Goal: Information Seeking & Learning: Learn about a topic

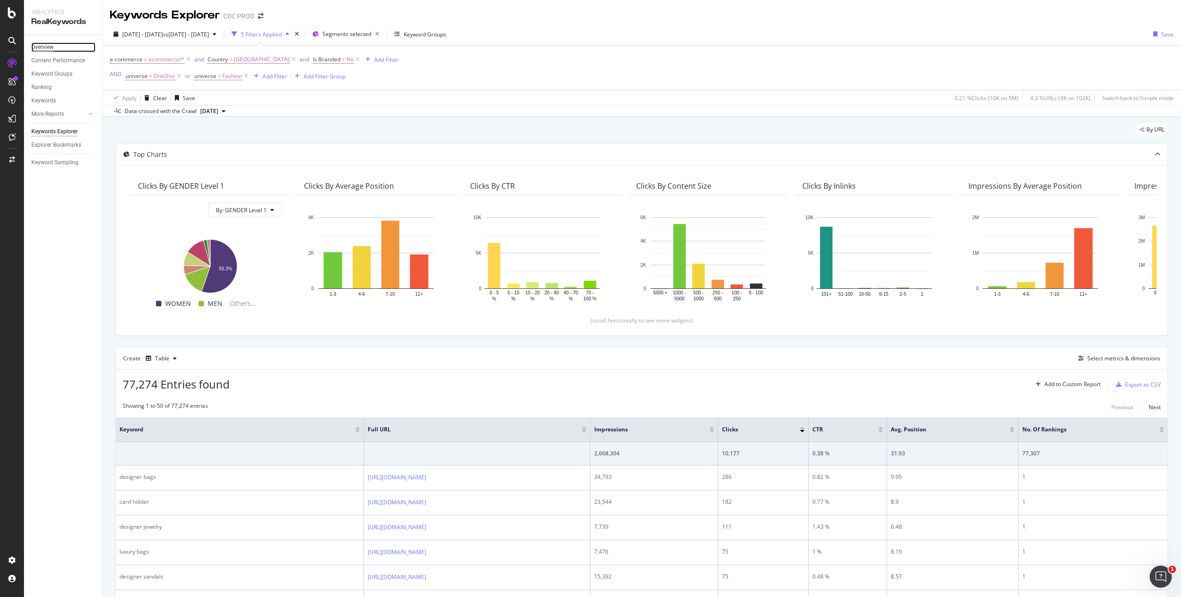
click at [48, 47] on div "Overview" at bounding box center [42, 47] width 22 height 10
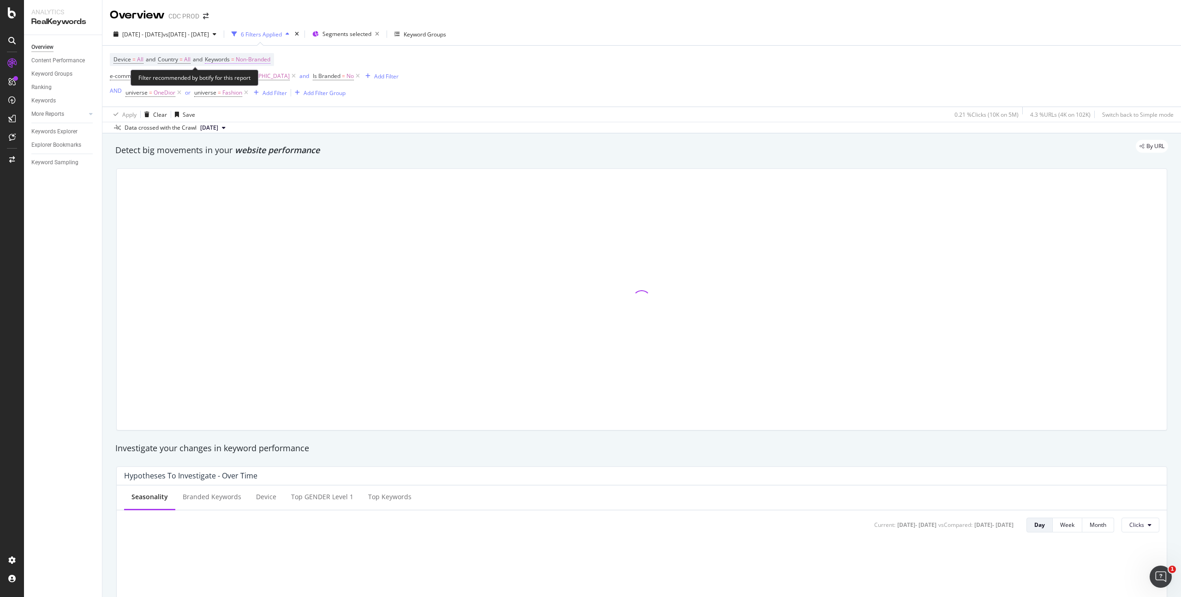
click at [261, 58] on span "Non-Branded" at bounding box center [253, 59] width 35 height 13
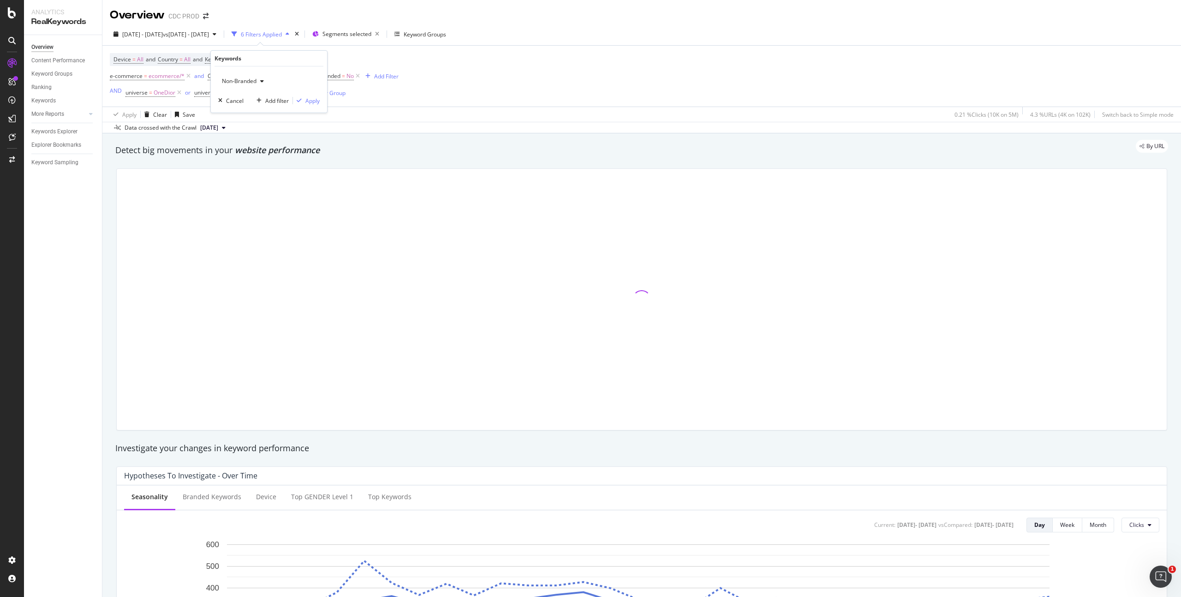
click at [235, 83] on span "Non-Branded" at bounding box center [237, 81] width 38 height 8
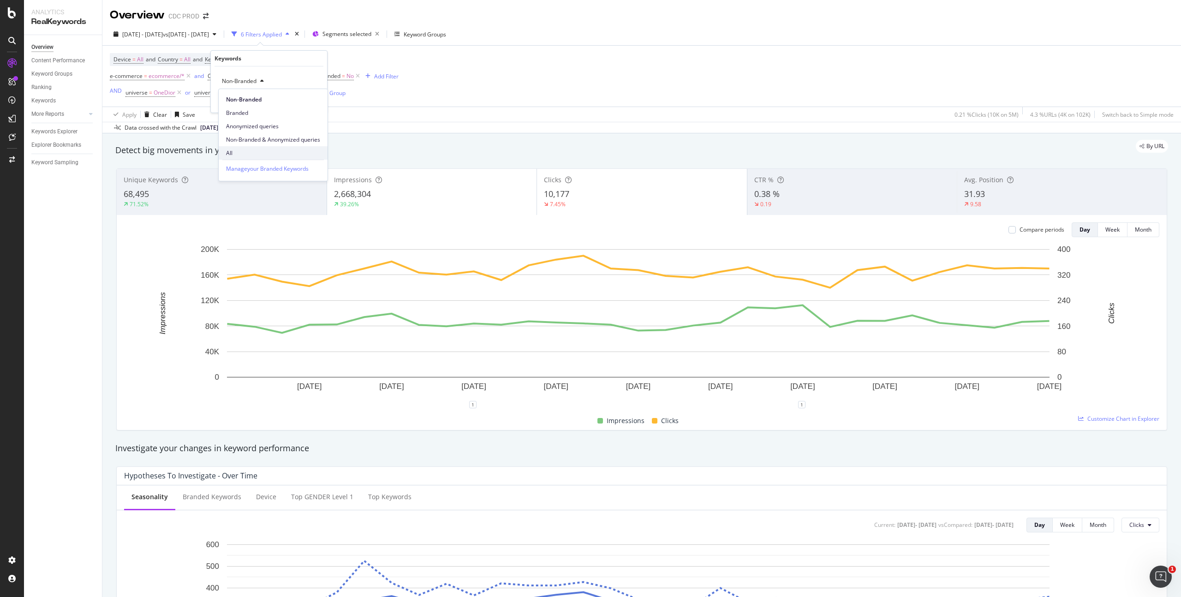
click at [247, 146] on div "All" at bounding box center [273, 152] width 109 height 13
click at [309, 98] on div "Apply" at bounding box center [312, 101] width 14 height 8
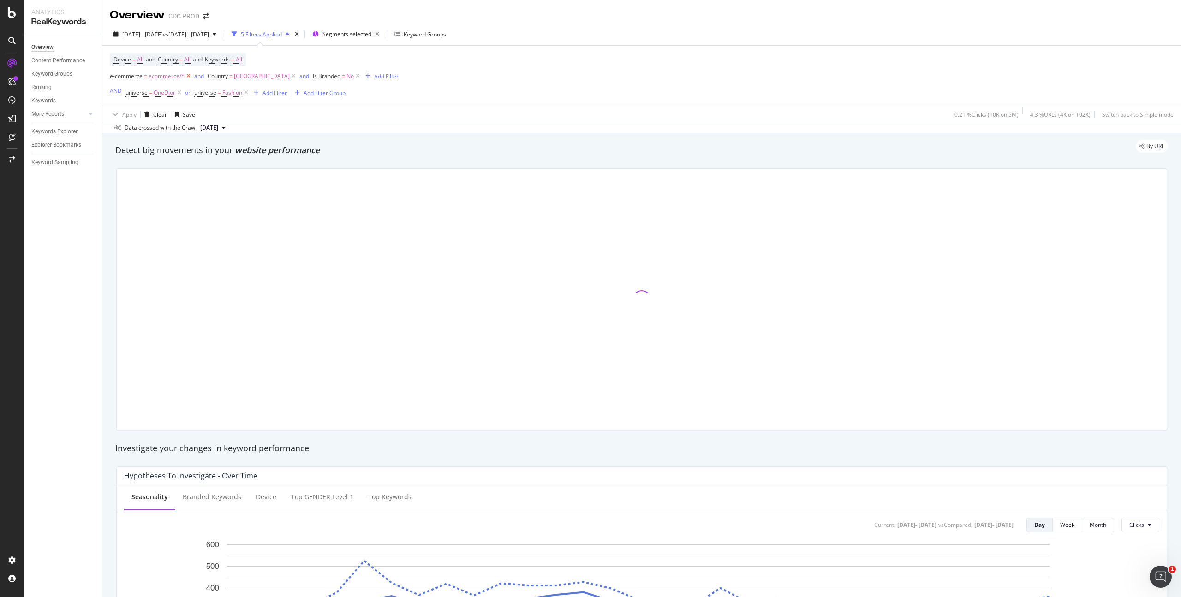
click at [187, 77] on icon at bounding box center [188, 75] width 8 height 9
click at [200, 77] on icon at bounding box center [196, 75] width 8 height 9
drag, startPoint x: 157, startPoint y: 76, endPoint x: 188, endPoint y: 89, distance: 33.7
click at [157, 76] on icon at bounding box center [155, 75] width 8 height 9
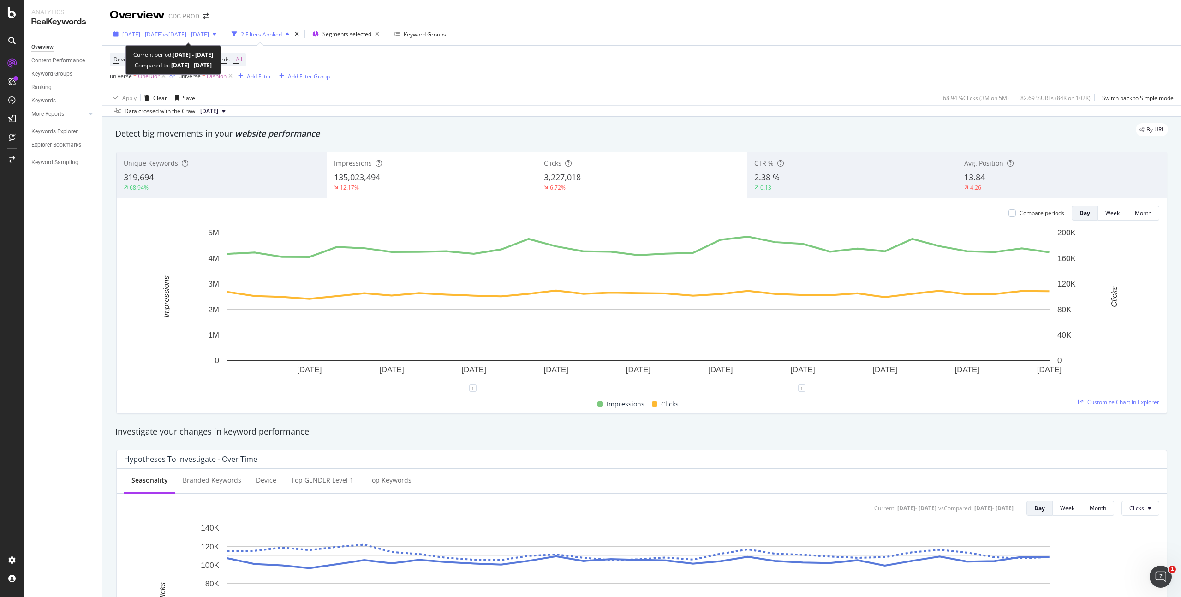
click at [185, 33] on span "vs [DATE] - [DATE]" at bounding box center [186, 34] width 46 height 8
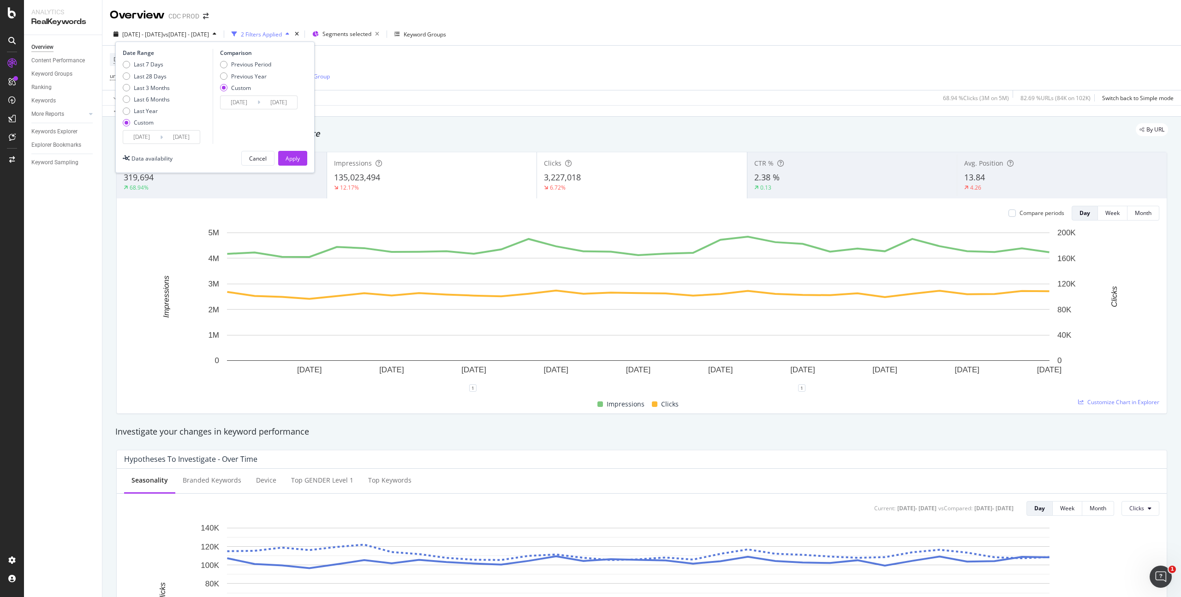
click at [297, 154] on div "Apply" at bounding box center [292, 158] width 14 height 14
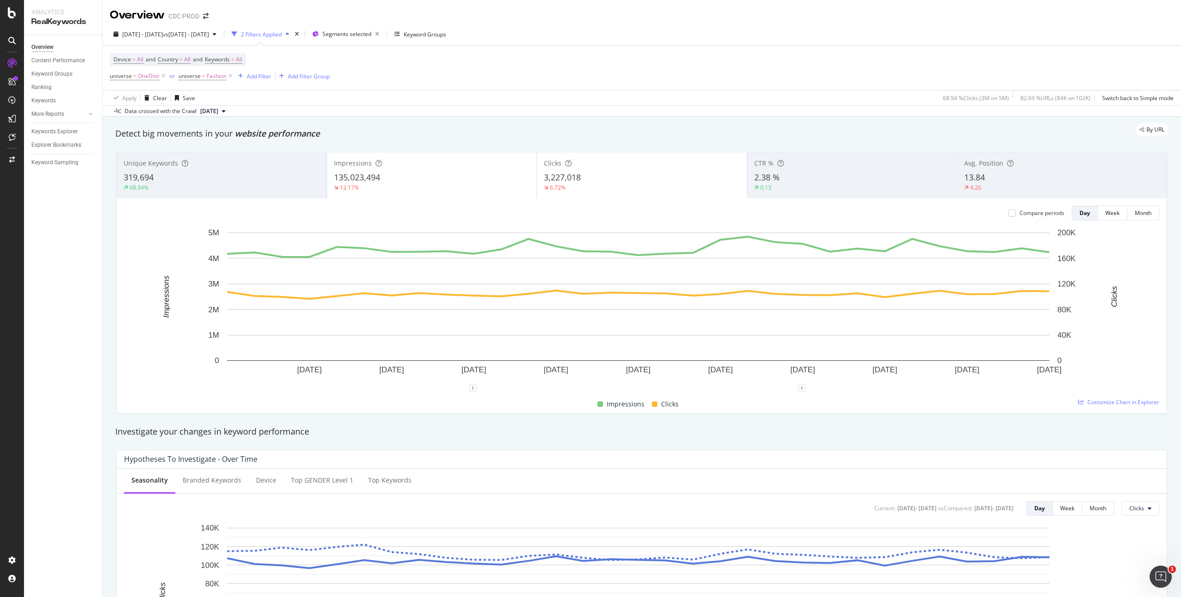
click at [482, 82] on div "Device = All and Country = All and Keywords = All universe = OneDior or univers…" at bounding box center [641, 68] width 1063 height 44
click at [208, 32] on span "vs [DATE] - [DATE]" at bounding box center [186, 34] width 46 height 8
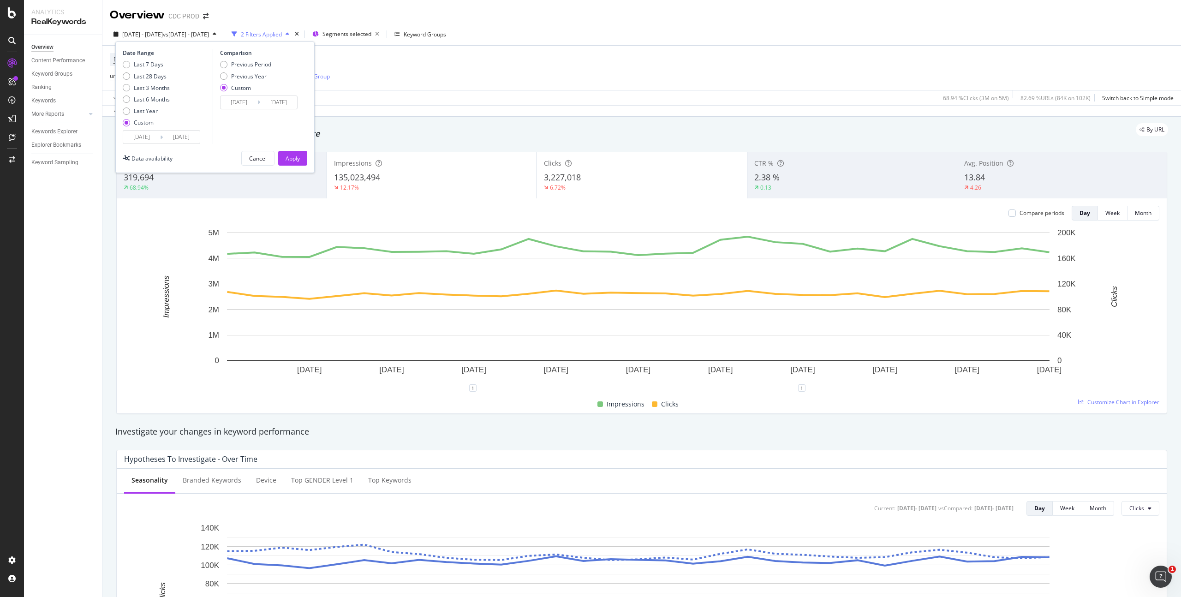
click at [152, 136] on input "[DATE]" at bounding box center [141, 137] width 37 height 13
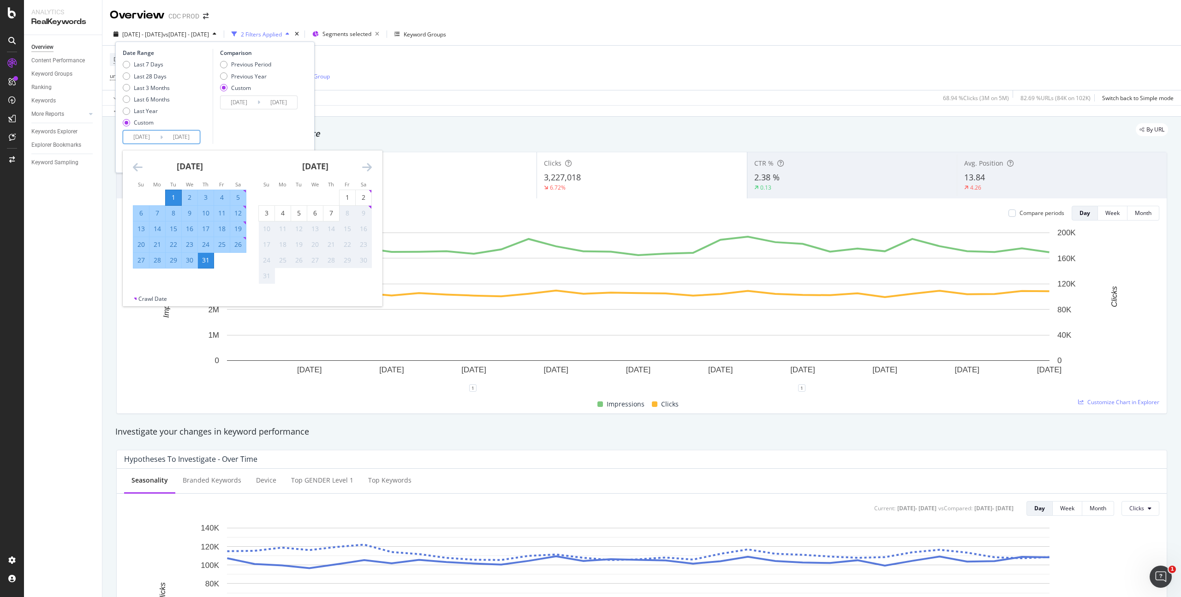
click at [133, 166] on icon "Move backward to switch to the previous month." at bounding box center [138, 166] width 10 height 11
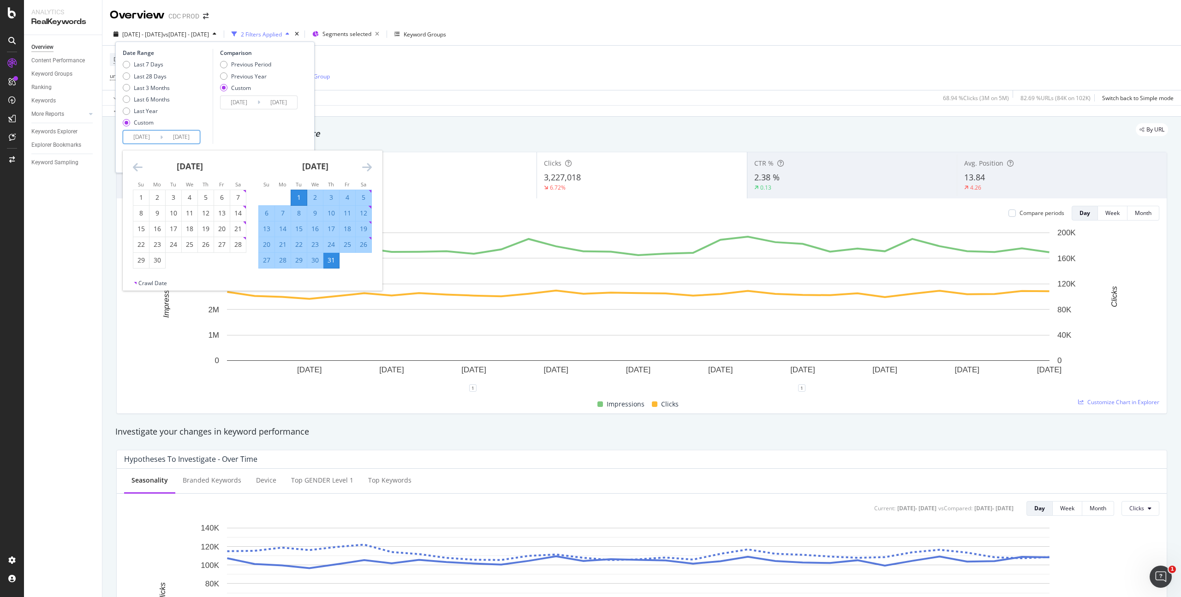
click at [133, 166] on icon "Move backward to switch to the previous month." at bounding box center [138, 166] width 10 height 11
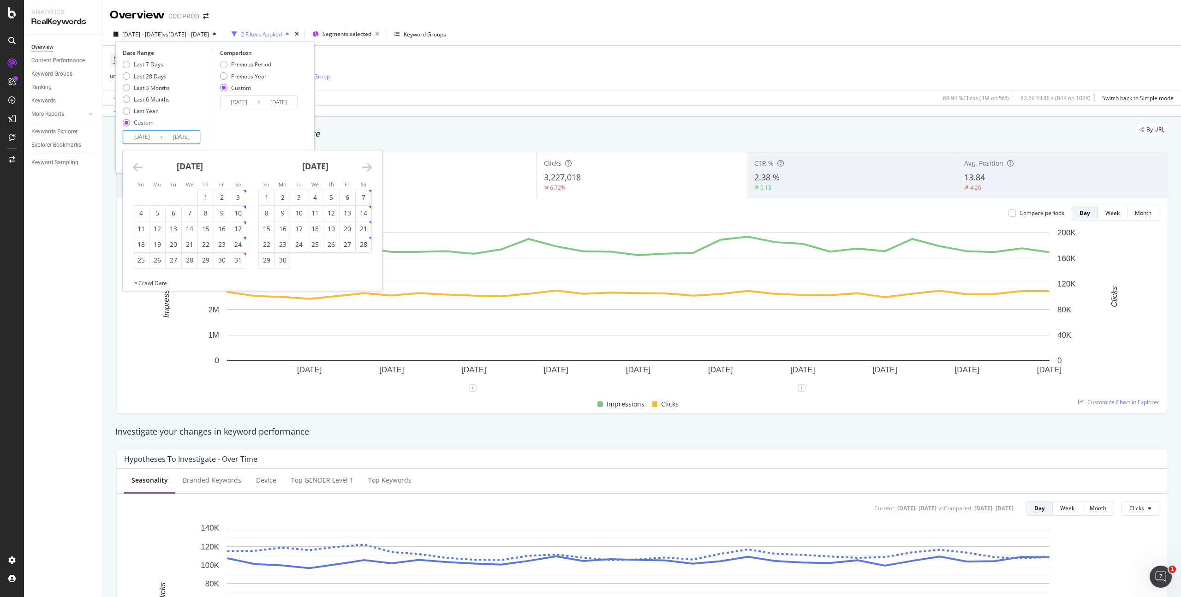
click at [133, 166] on icon "Move backward to switch to the previous month." at bounding box center [138, 166] width 10 height 11
click at [170, 198] on div "1" at bounding box center [174, 197] width 16 height 9
type input "[DATE]"
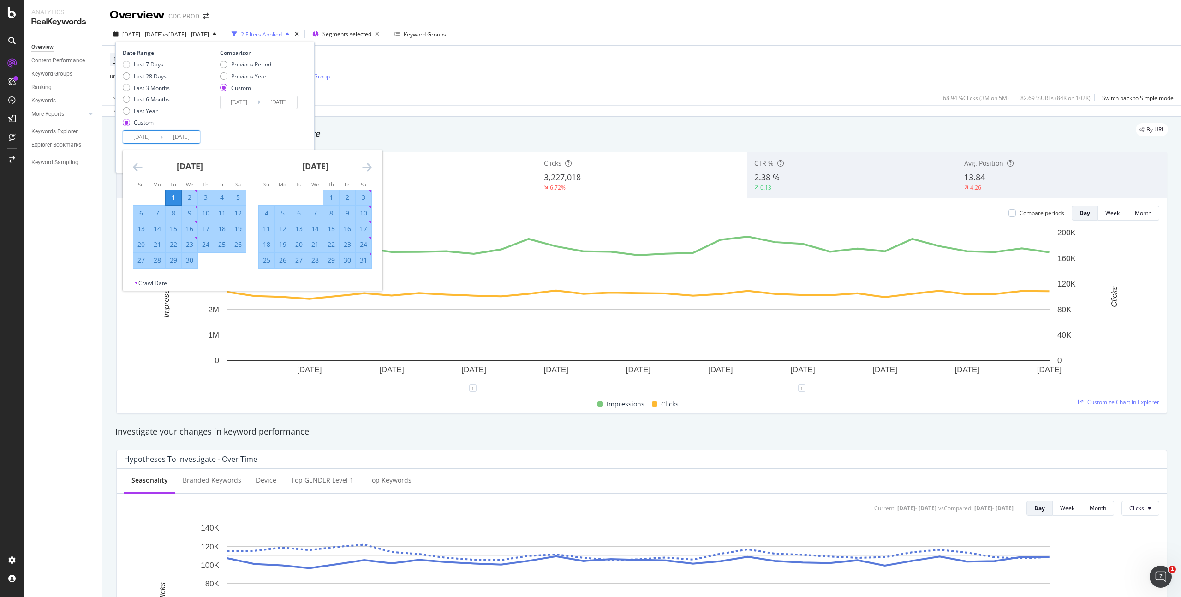
click at [191, 265] on div "30" at bounding box center [190, 259] width 16 height 9
type input "[DATE]"
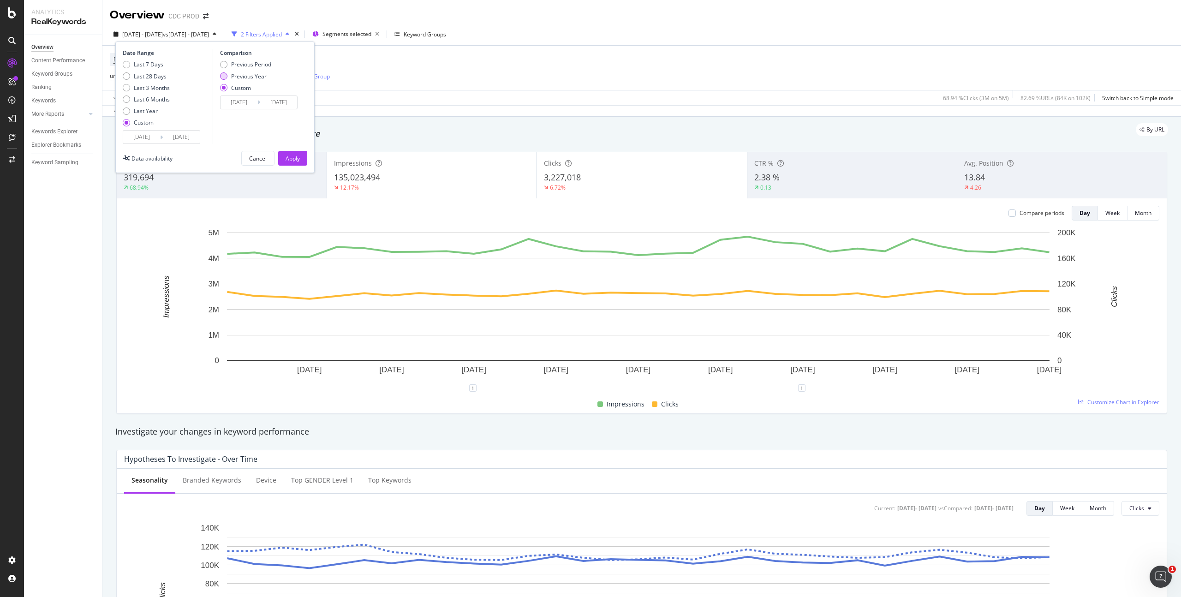
click at [251, 76] on div "Previous Year" at bounding box center [249, 76] width 36 height 8
type input "[DATE]"
click at [249, 102] on input "[DATE]" at bounding box center [238, 102] width 37 height 13
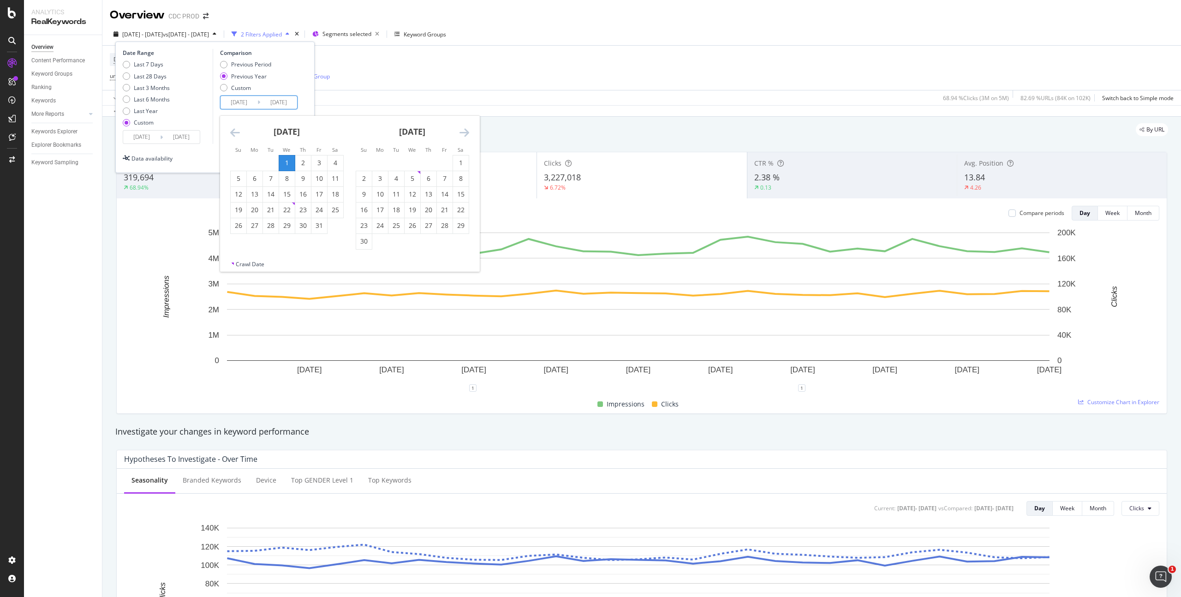
click at [234, 128] on icon "Move backward to switch to the previous month." at bounding box center [235, 132] width 10 height 11
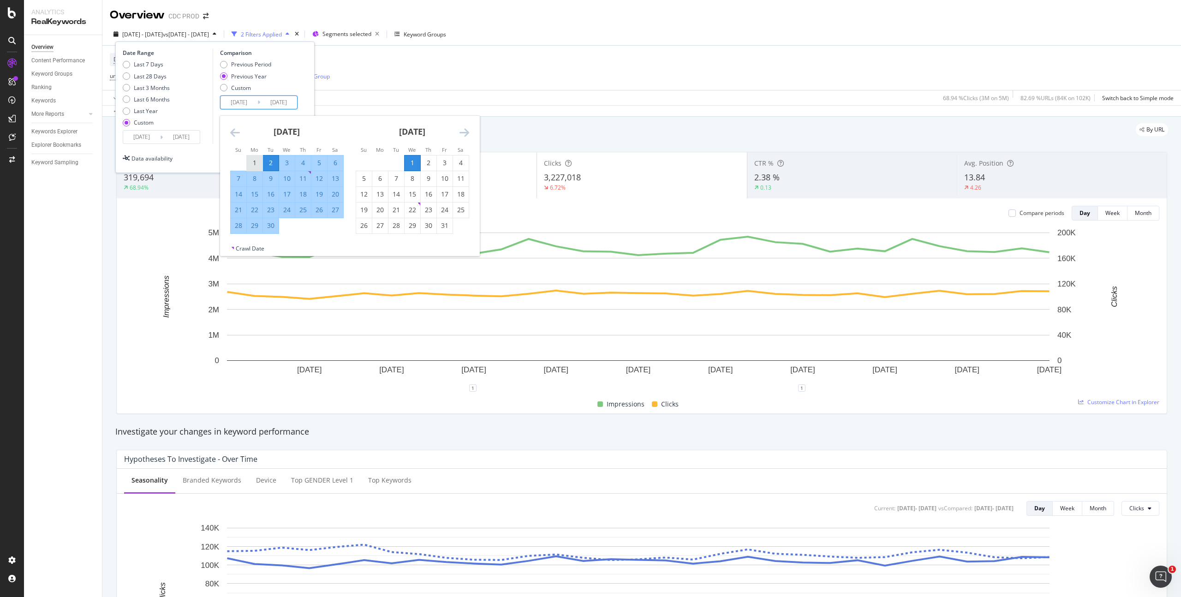
click at [255, 160] on div "1" at bounding box center [255, 162] width 16 height 9
type input "[DATE]"
click at [269, 223] on div "30" at bounding box center [271, 225] width 16 height 9
type input "[DATE]"
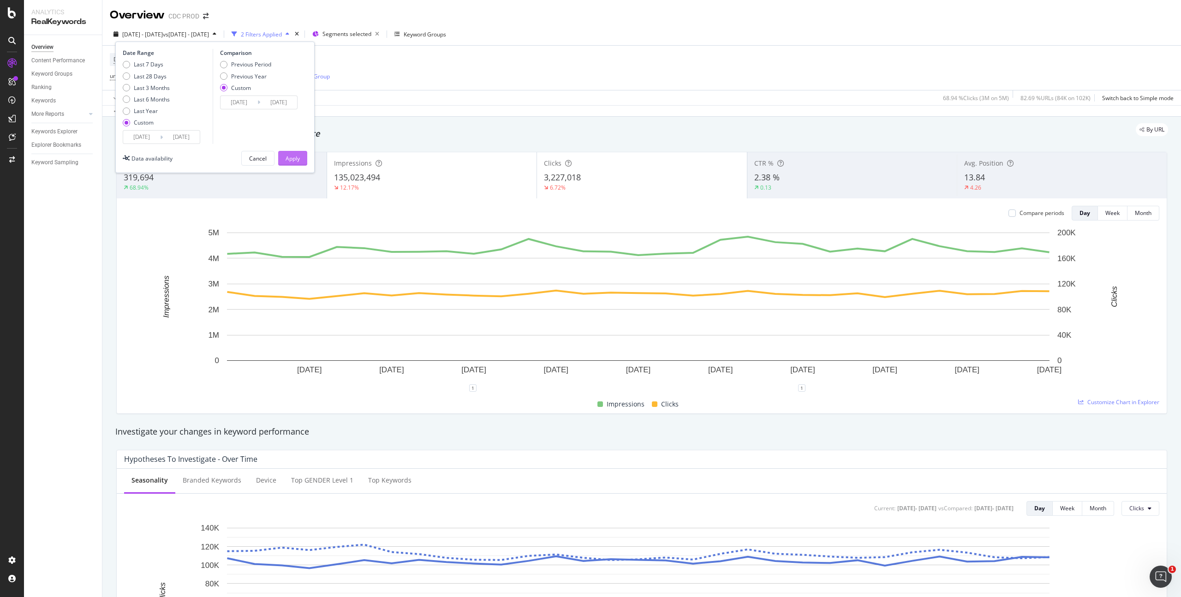
click at [291, 157] on div "Apply" at bounding box center [292, 158] width 14 height 8
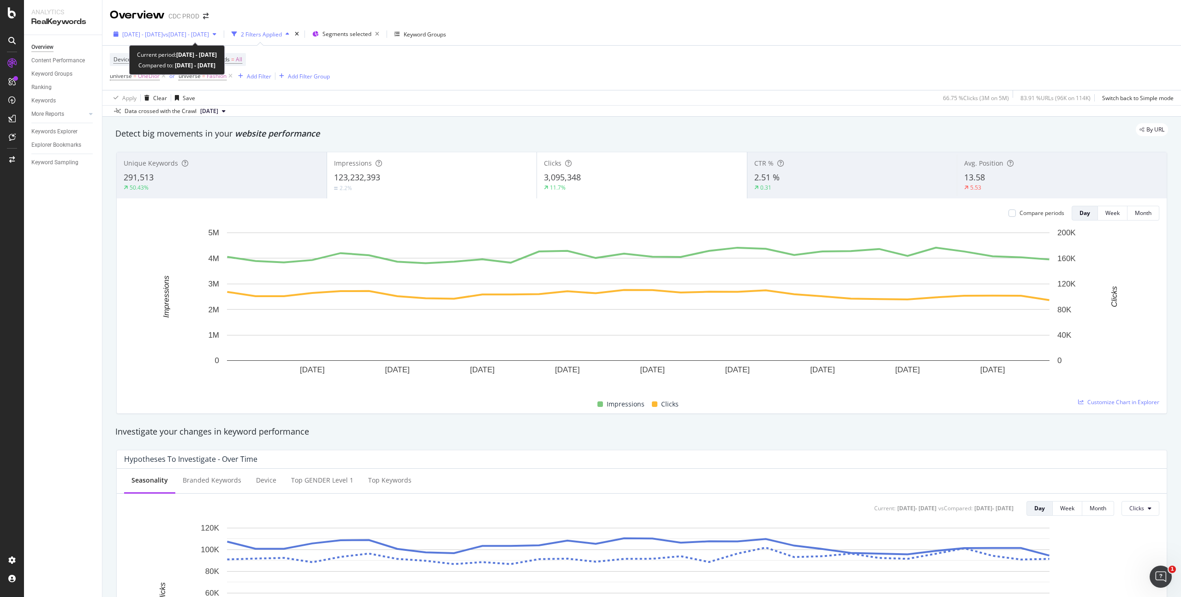
click at [196, 35] on span "vs [DATE] - [DATE]" at bounding box center [186, 34] width 46 height 8
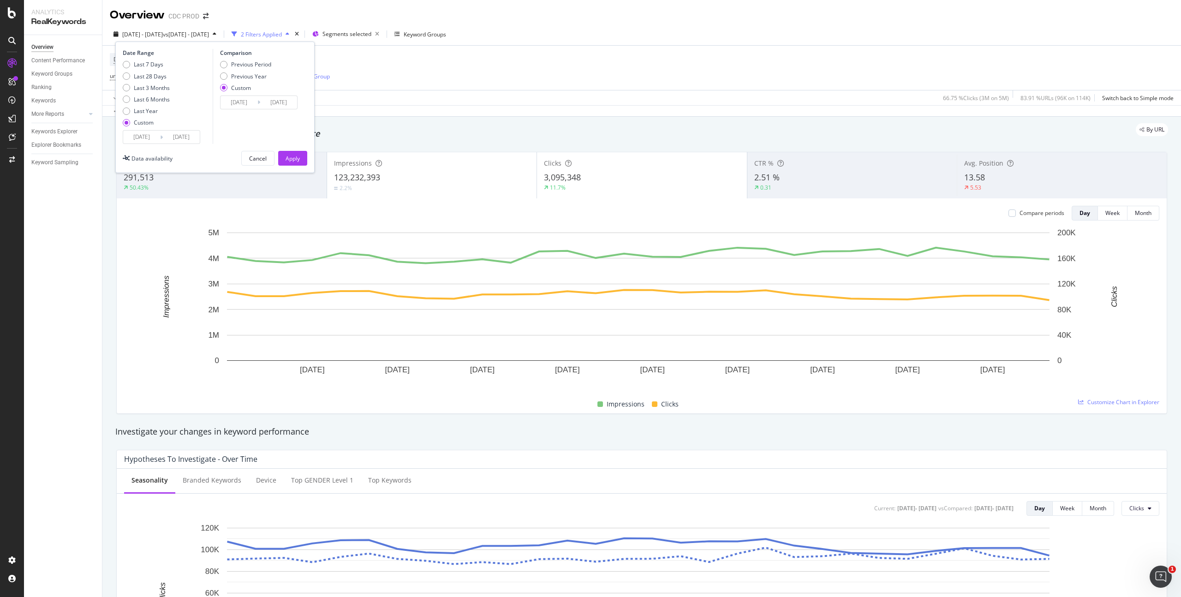
click at [151, 136] on input "[DATE]" at bounding box center [141, 137] width 37 height 13
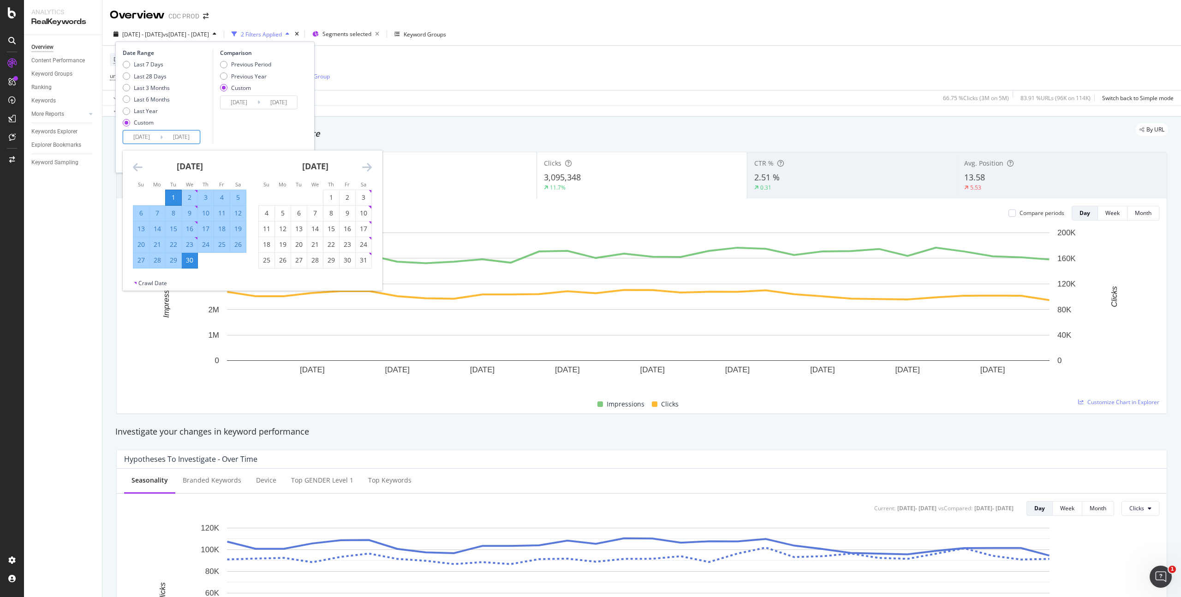
click at [366, 167] on icon "Move forward to switch to the next month." at bounding box center [367, 166] width 10 height 11
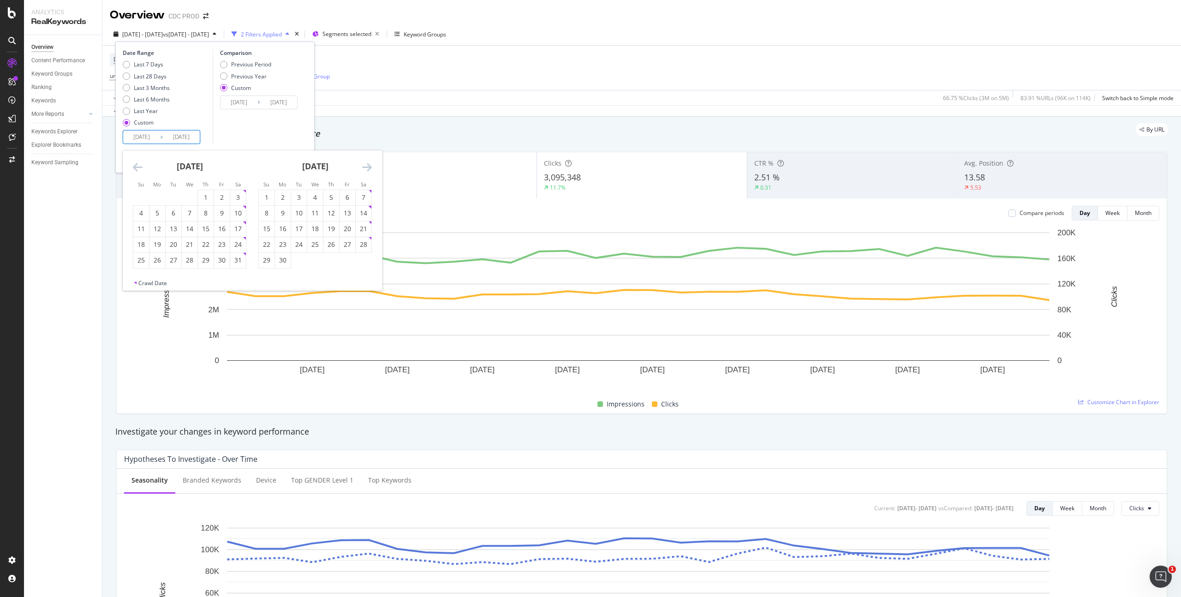
click at [366, 167] on icon "Move forward to switch to the next month." at bounding box center [367, 166] width 10 height 11
click at [301, 194] on div "1" at bounding box center [299, 197] width 16 height 9
type input "[DATE]"
click at [328, 261] on div "31" at bounding box center [331, 259] width 16 height 9
type input "[DATE]"
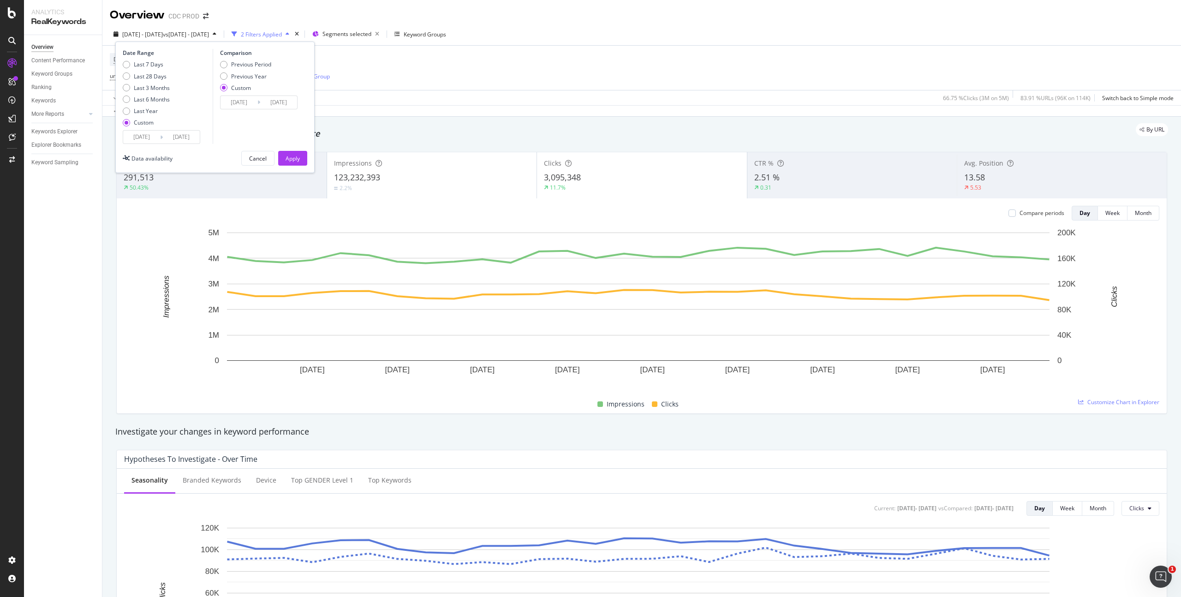
click at [243, 103] on input "[DATE]" at bounding box center [238, 102] width 37 height 13
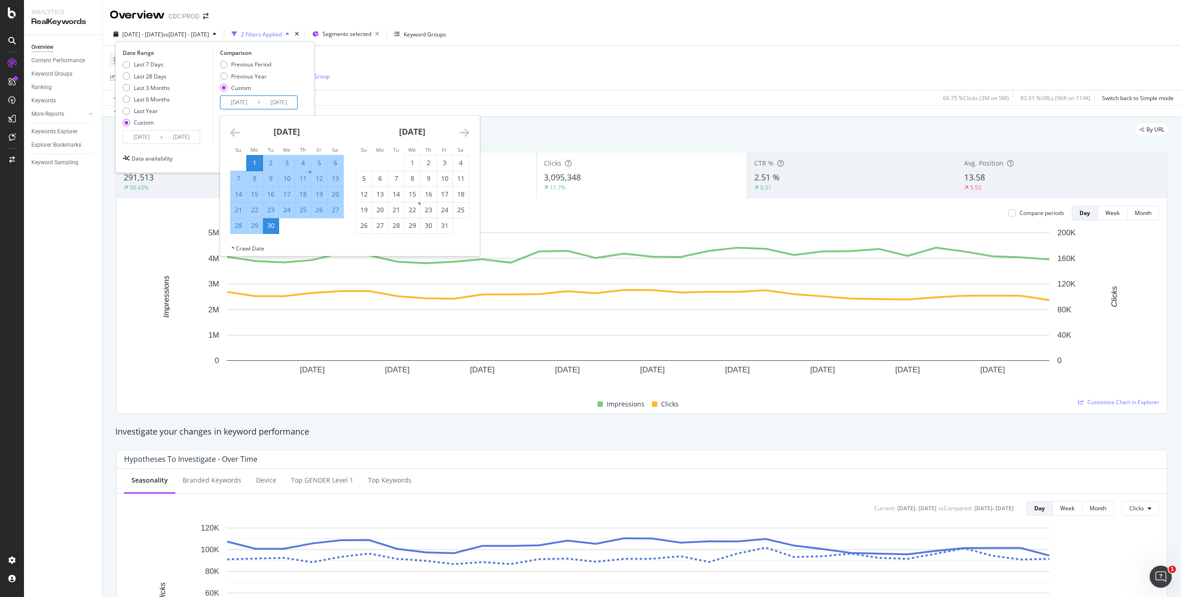
click at [459, 130] on icon "Move forward to switch to the next month." at bounding box center [464, 132] width 10 height 11
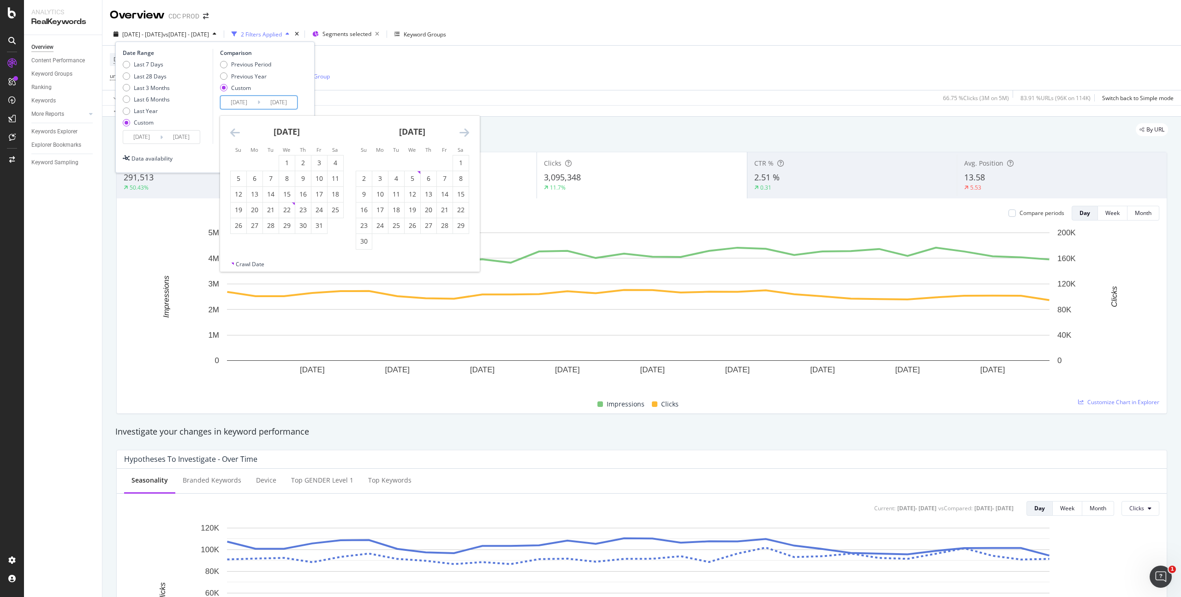
click at [461, 131] on icon "Move forward to switch to the next month." at bounding box center [464, 132] width 10 height 11
click at [378, 161] on div "1" at bounding box center [380, 162] width 16 height 9
type input "[DATE]"
click at [415, 224] on div "31" at bounding box center [412, 225] width 16 height 9
type input "[DATE]"
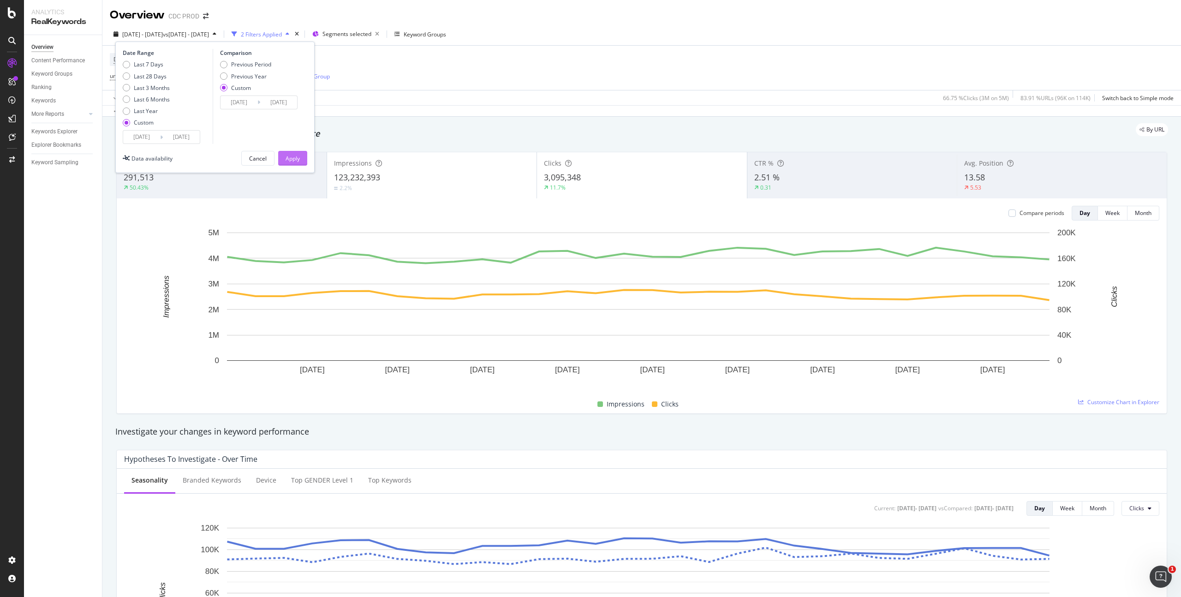
click at [290, 157] on div "Apply" at bounding box center [292, 158] width 14 height 8
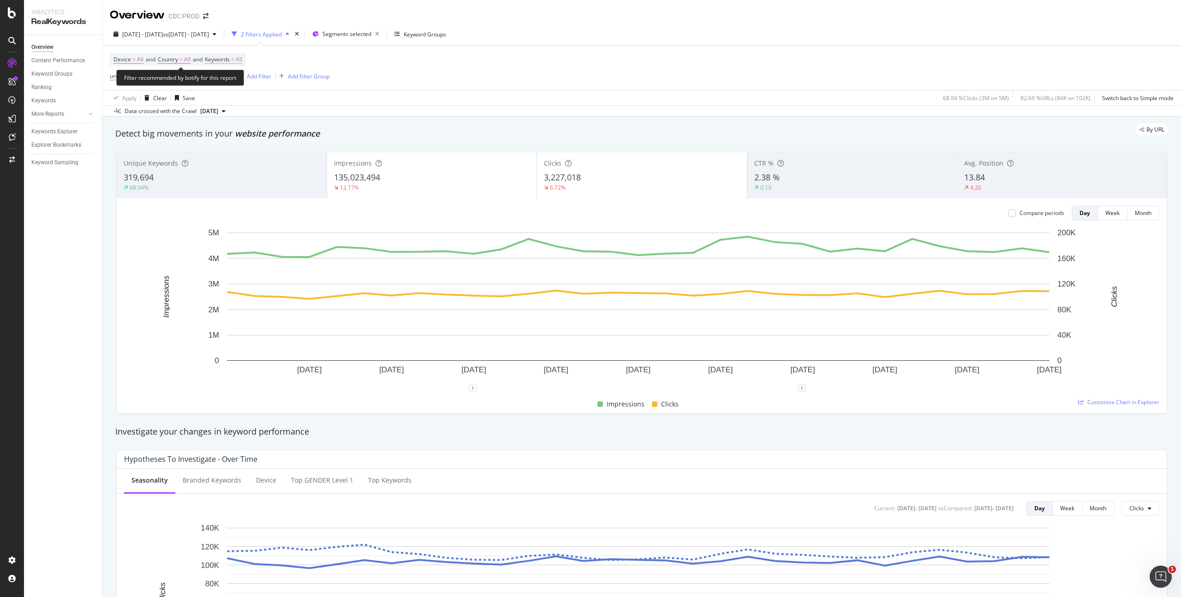
click at [242, 58] on span "All" at bounding box center [239, 59] width 6 height 13
click at [237, 80] on div "button" at bounding box center [233, 81] width 11 height 6
click at [254, 113] on span "Branded" at bounding box center [273, 113] width 94 height 8
click at [308, 100] on div "Apply" at bounding box center [312, 101] width 14 height 8
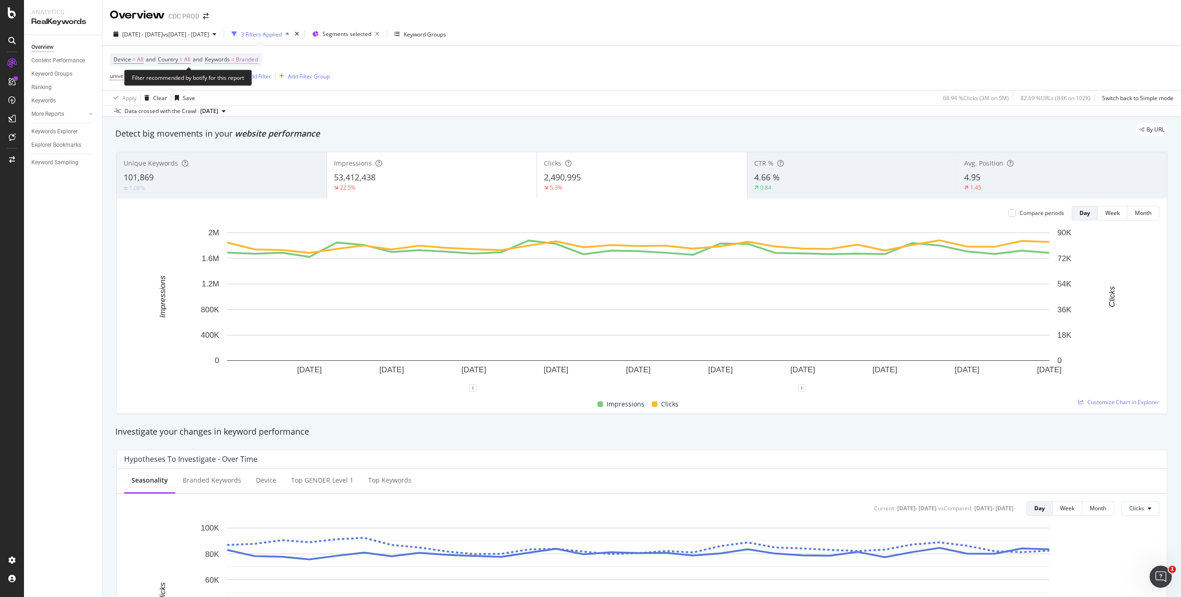
click at [253, 58] on span "Branded" at bounding box center [247, 59] width 22 height 13
click at [244, 79] on div "button" at bounding box center [249, 81] width 11 height 6
click at [250, 98] on span "Non-Branded" at bounding box center [273, 99] width 94 height 8
click at [310, 103] on div "Apply" at bounding box center [312, 101] width 14 height 8
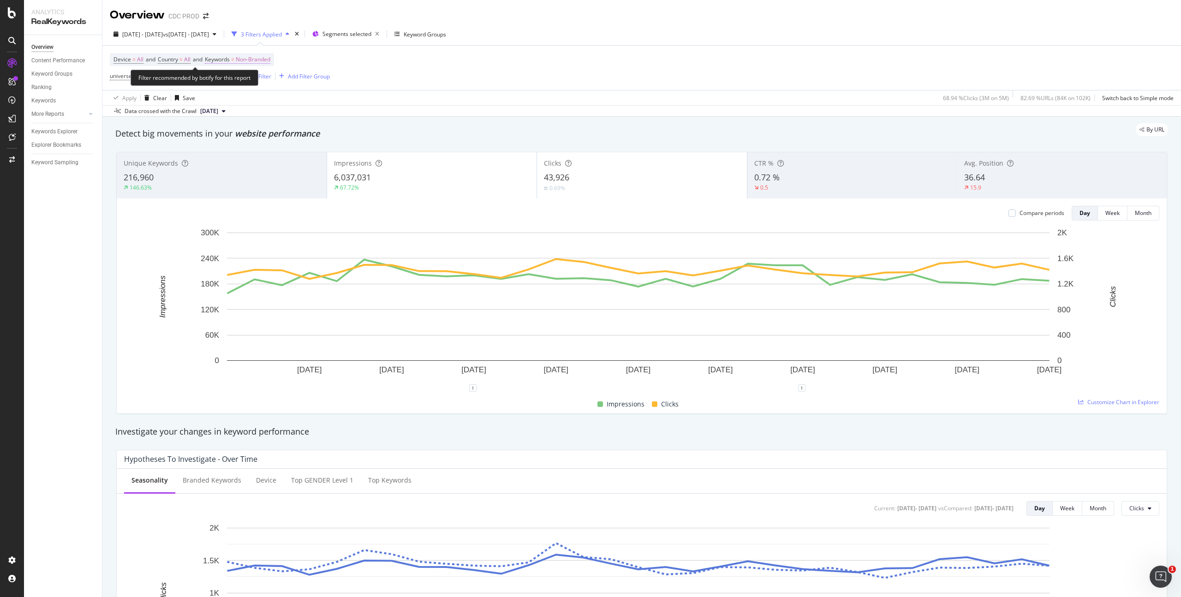
click at [264, 60] on span "Non-Branded" at bounding box center [253, 59] width 35 height 13
click at [255, 78] on span "Non-Branded" at bounding box center [237, 81] width 38 height 8
click at [447, 74] on div "Device = All and Country = All and Keywords = Non-Branded universe = OneDior or…" at bounding box center [641, 68] width 1063 height 44
click at [65, 62] on div "Content Performance" at bounding box center [57, 61] width 53 height 10
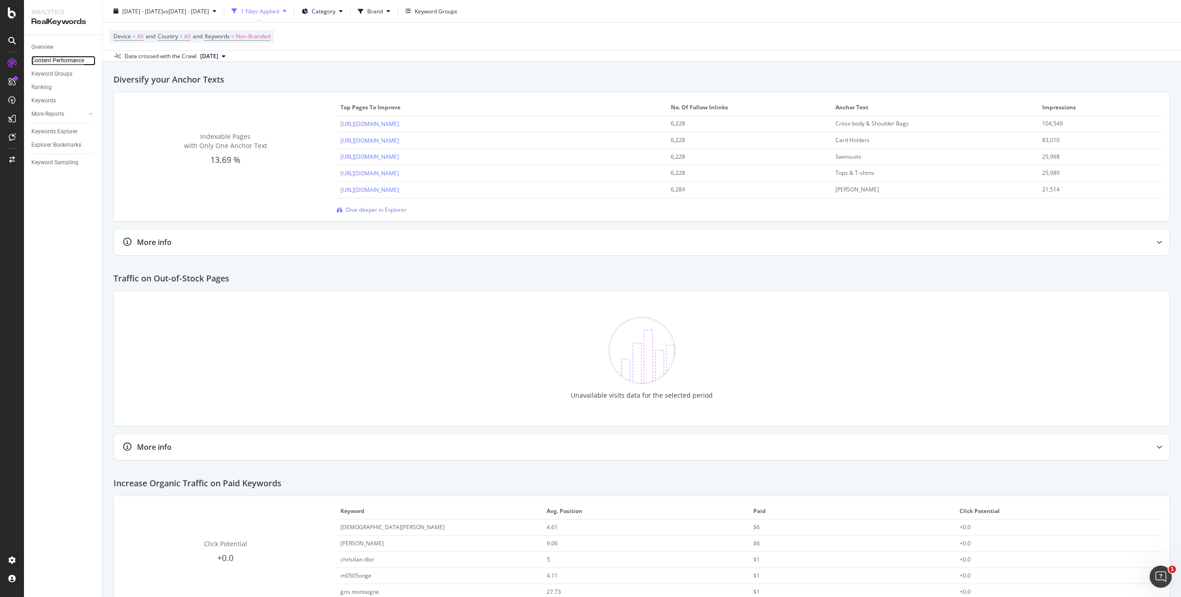
scroll to position [1301, 0]
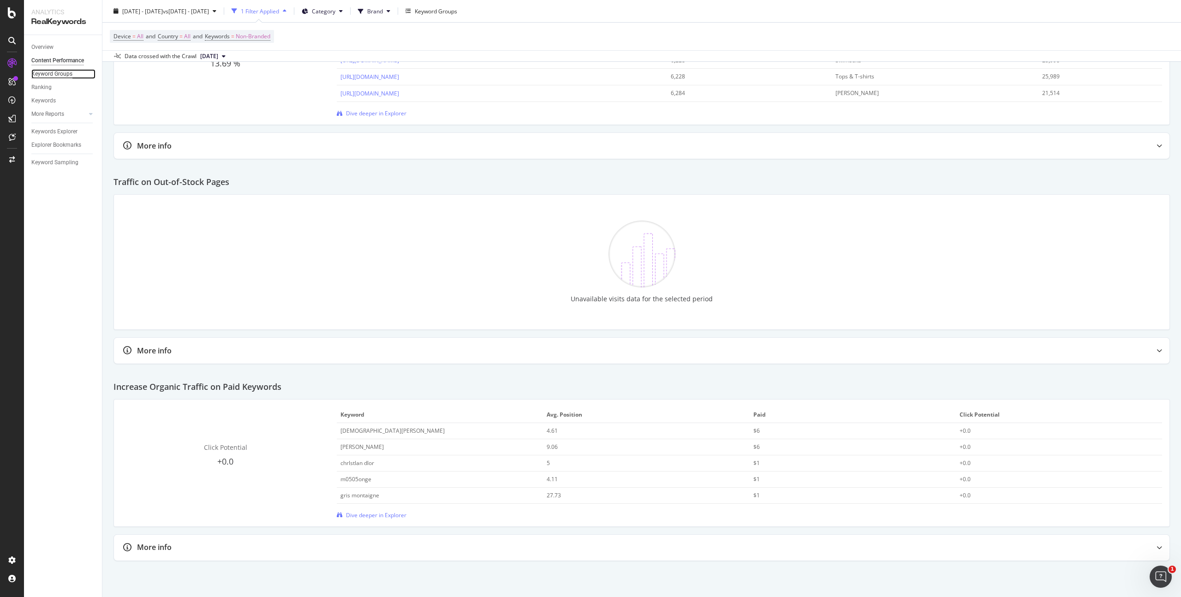
click at [50, 71] on div "Keyword Groups" at bounding box center [51, 74] width 41 height 10
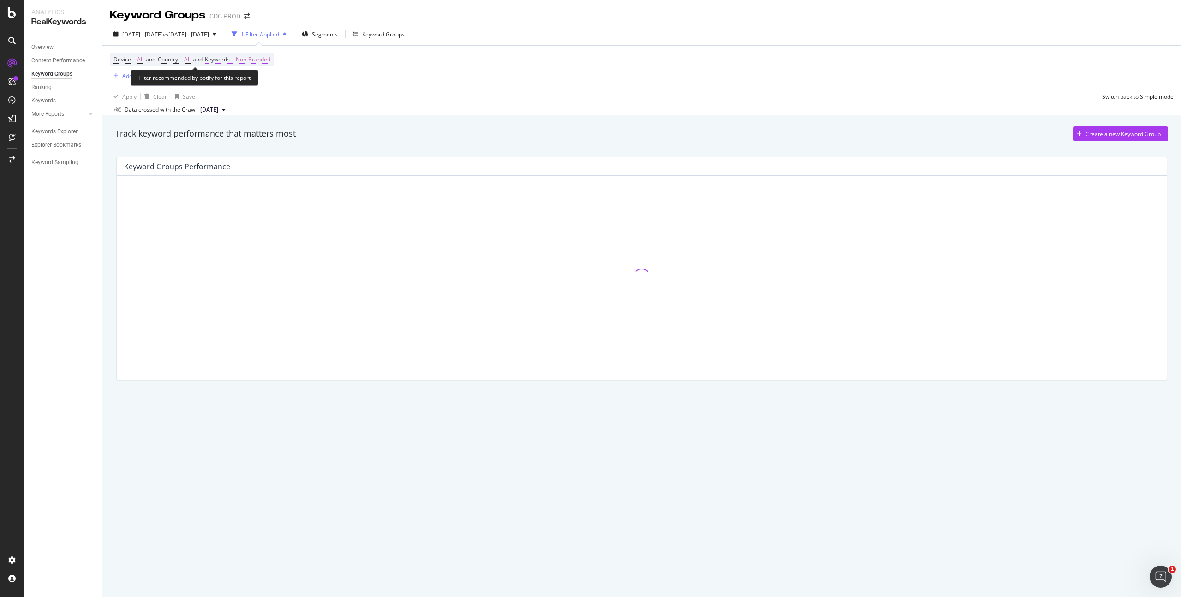
click at [269, 58] on span "Non-Branded" at bounding box center [253, 59] width 35 height 13
click at [232, 79] on span "Non-Branded" at bounding box center [237, 81] width 38 height 8
click at [245, 149] on span "All" at bounding box center [273, 153] width 94 height 8
click at [315, 102] on div "Apply" at bounding box center [312, 101] width 14 height 8
click at [315, 35] on span "Segments" at bounding box center [302, 34] width 26 height 8
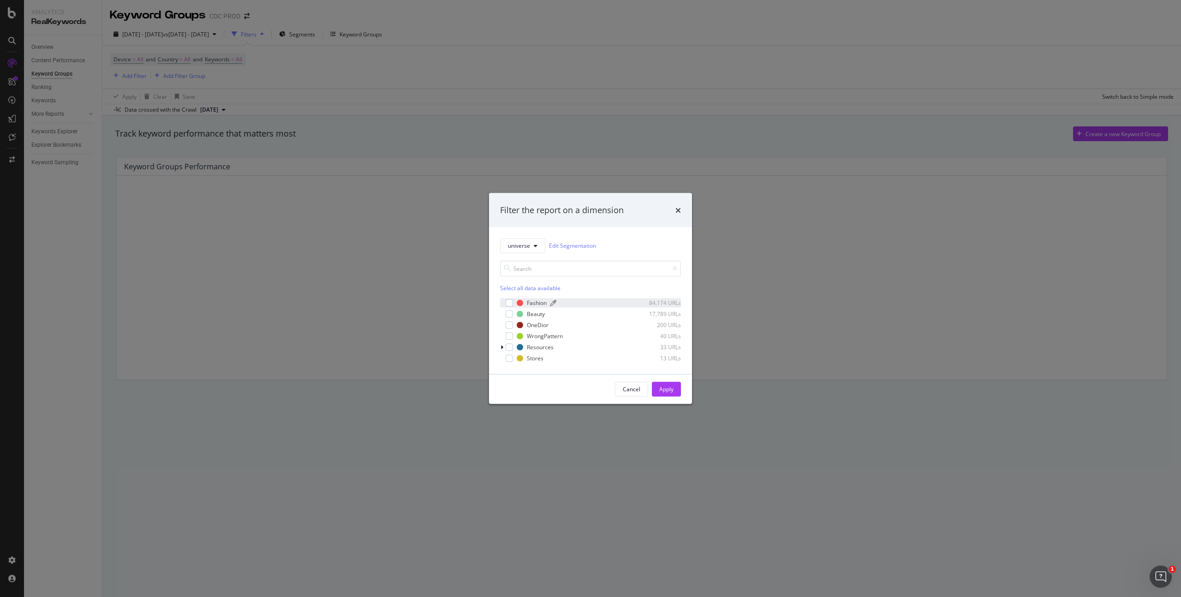
click at [532, 301] on div "Fashion" at bounding box center [537, 303] width 20 height 8
click at [535, 325] on div "OneDior" at bounding box center [538, 325] width 22 height 8
click at [662, 386] on div "Apply" at bounding box center [666, 389] width 14 height 8
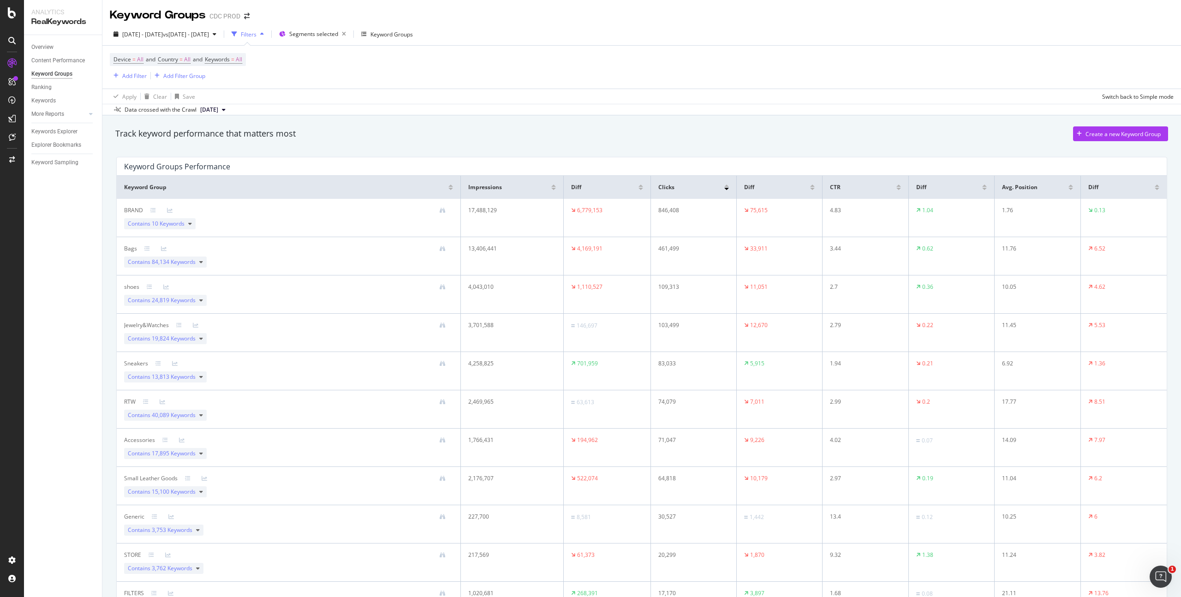
click at [724, 189] on div at bounding box center [726, 189] width 5 height 2
click at [191, 224] on icon at bounding box center [190, 224] width 4 height 6
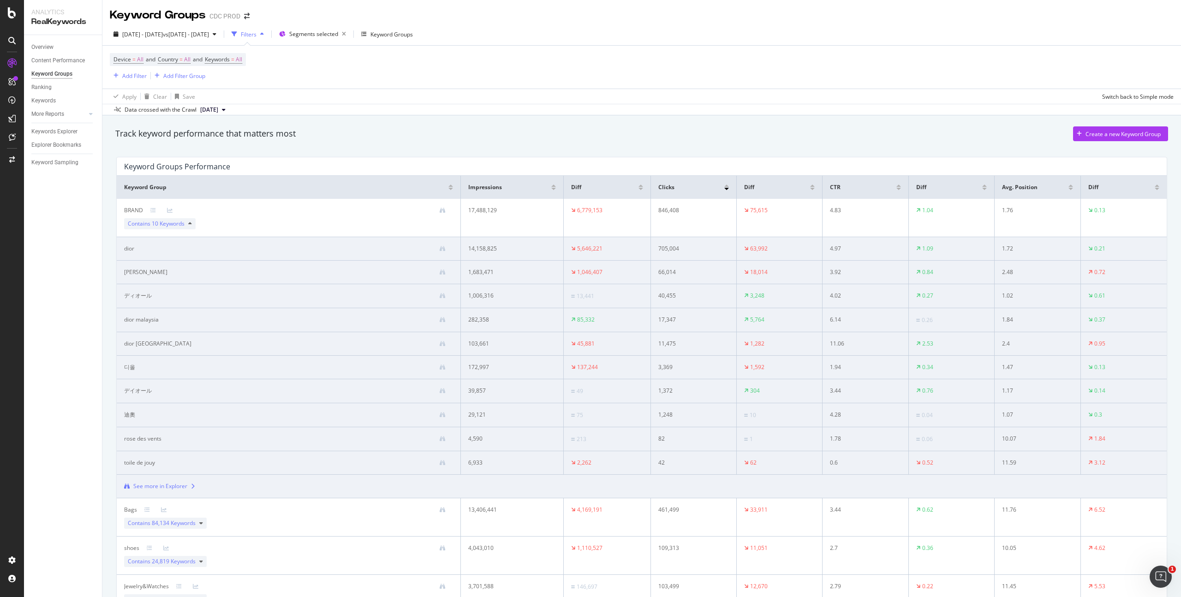
click at [191, 224] on icon at bounding box center [190, 224] width 4 height 6
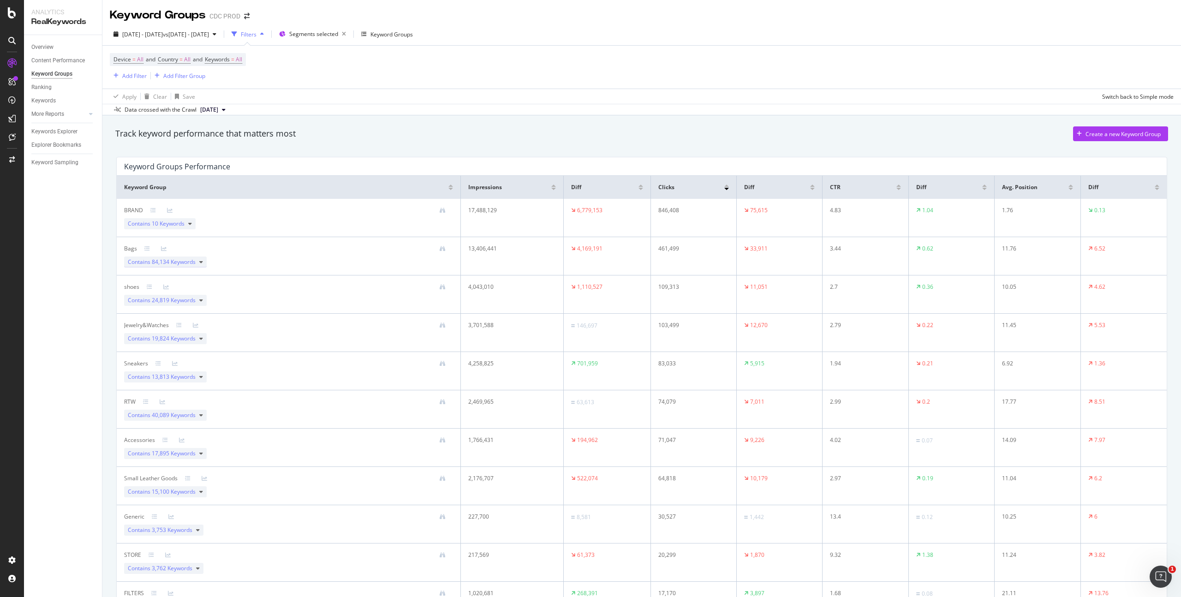
click at [200, 261] on icon at bounding box center [201, 262] width 4 height 6
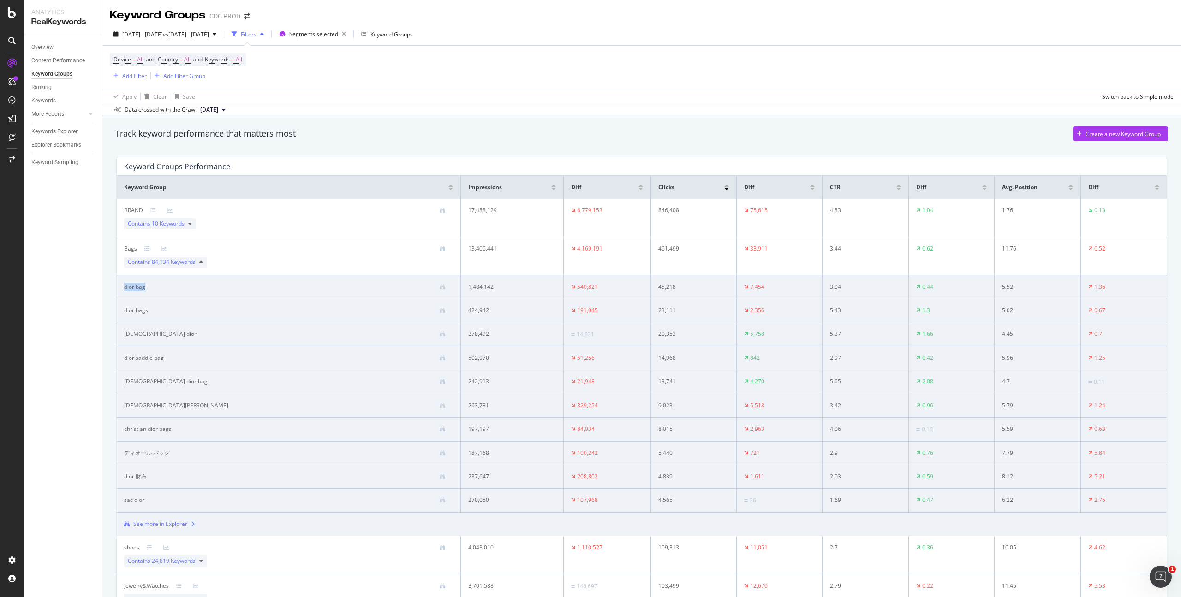
drag, startPoint x: 150, startPoint y: 287, endPoint x: 118, endPoint y: 287, distance: 32.3
click at [118, 287] on td "dior bag" at bounding box center [289, 287] width 344 height 24
drag, startPoint x: 150, startPoint y: 332, endPoint x: 122, endPoint y: 333, distance: 27.7
click at [122, 333] on td "[DEMOGRAPHIC_DATA] dior" at bounding box center [289, 334] width 344 height 24
copy div "[DEMOGRAPHIC_DATA] dior"
